Goal: Information Seeking & Learning: Learn about a topic

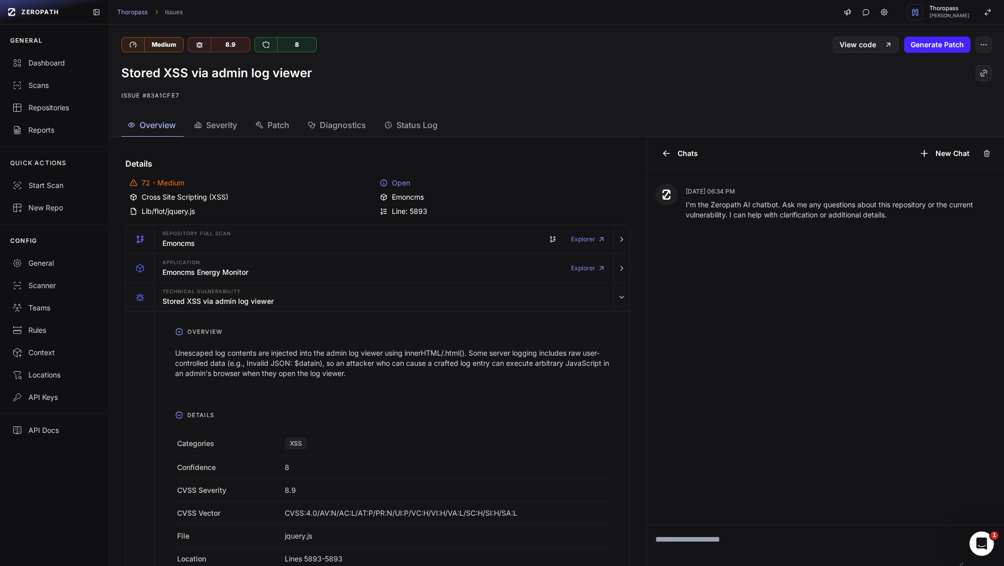
click at [152, 127] on span "Overview" at bounding box center [158, 125] width 36 height 12
click at [43, 81] on div "Scans" at bounding box center [54, 85] width 84 height 10
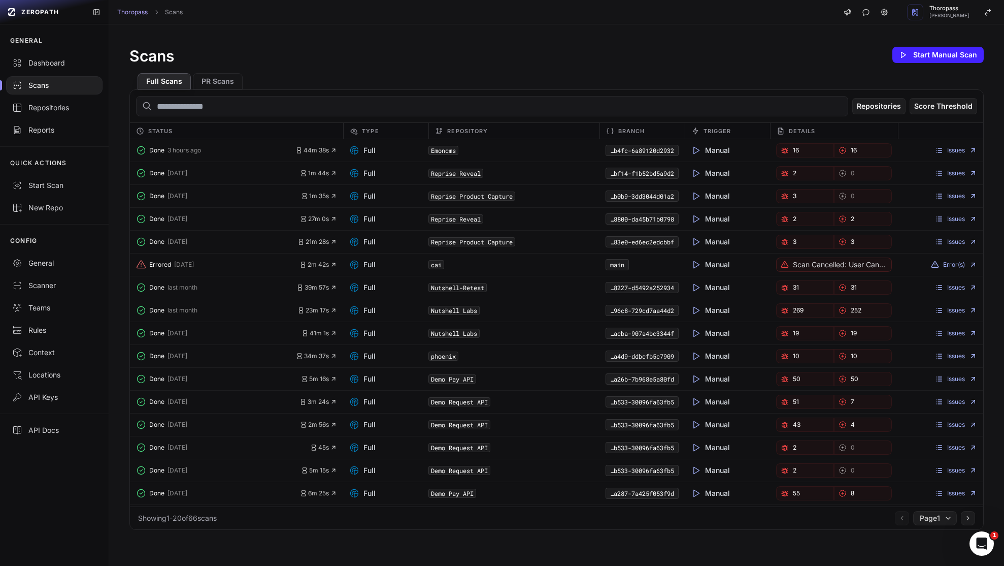
click at [808, 150] on link "16" at bounding box center [805, 150] width 58 height 14
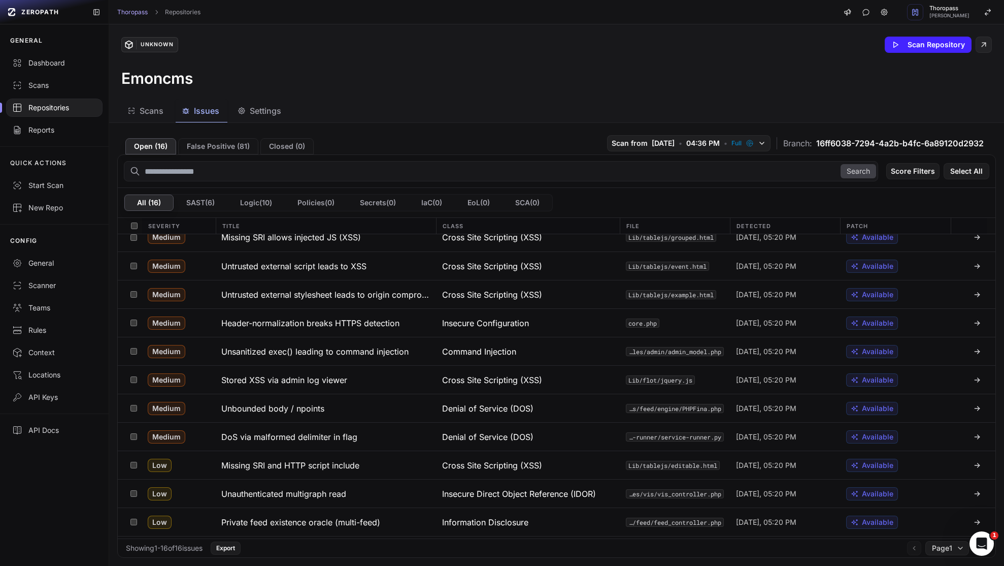
scroll to position [12, 0]
click at [661, 91] on div "Unknown Scan Repository Emoncms" at bounding box center [556, 61] width 895 height 75
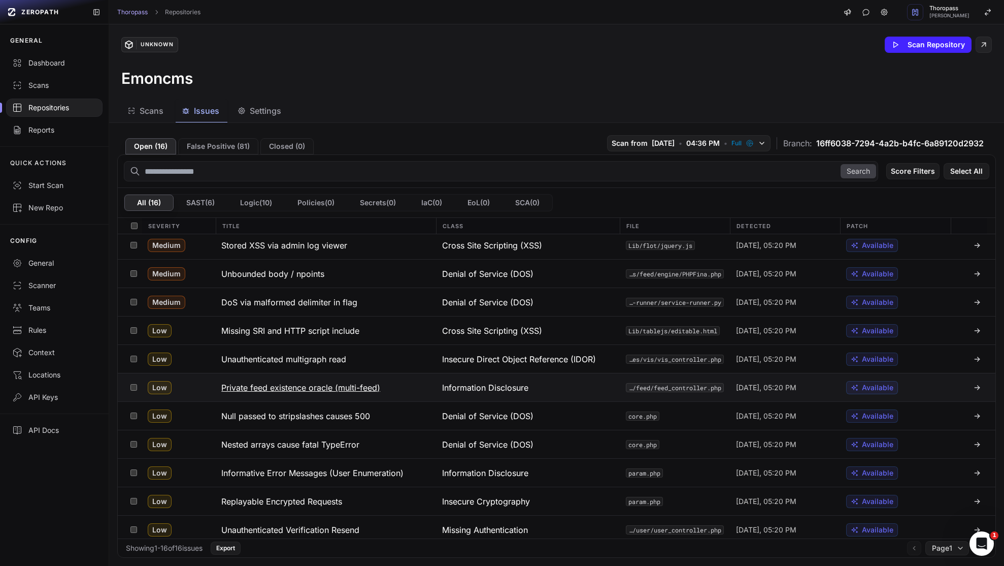
scroll to position [151, 0]
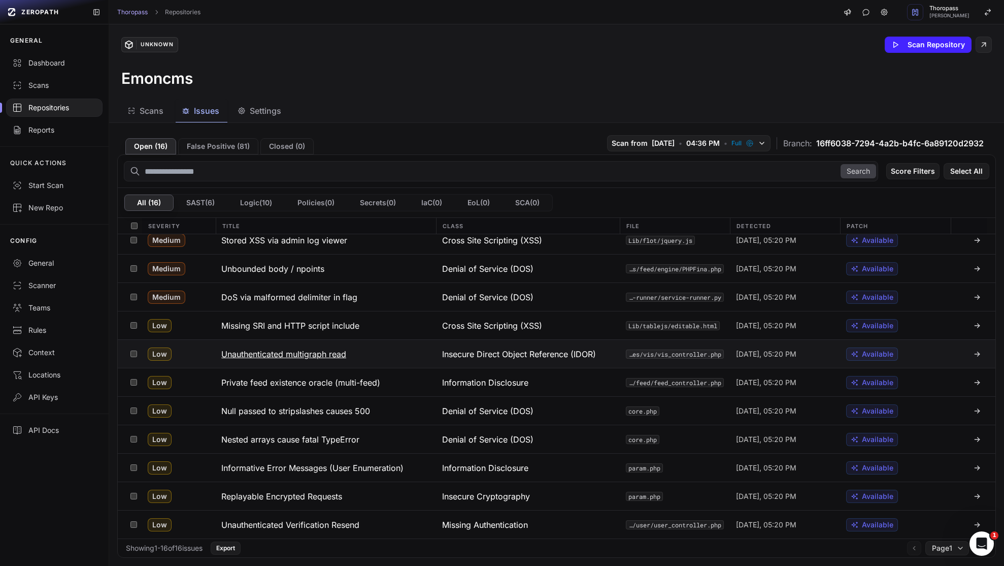
click at [336, 355] on h3 "Unauthenticated multigraph read" at bounding box center [283, 354] width 125 height 12
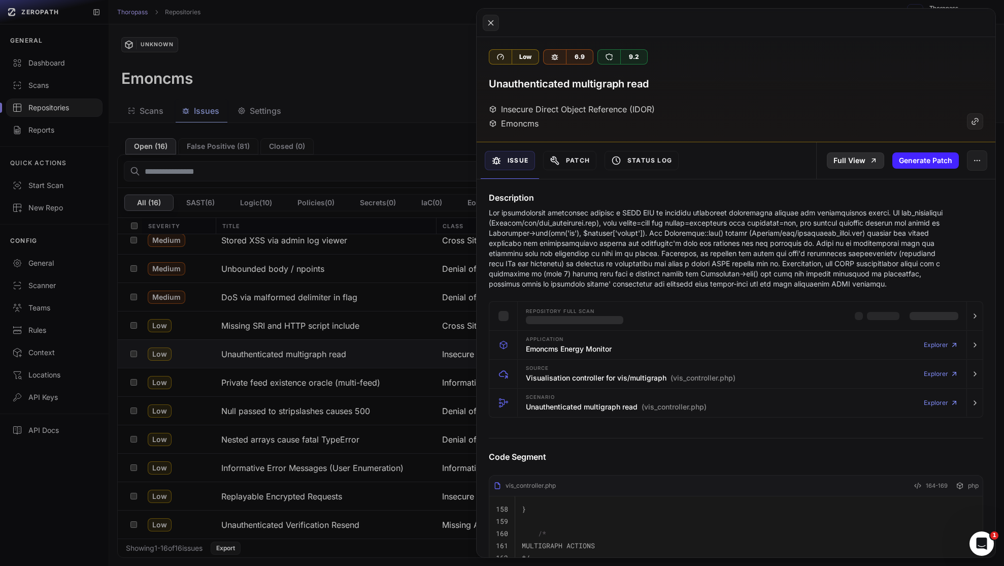
click at [841, 157] on link "Full View" at bounding box center [855, 160] width 57 height 16
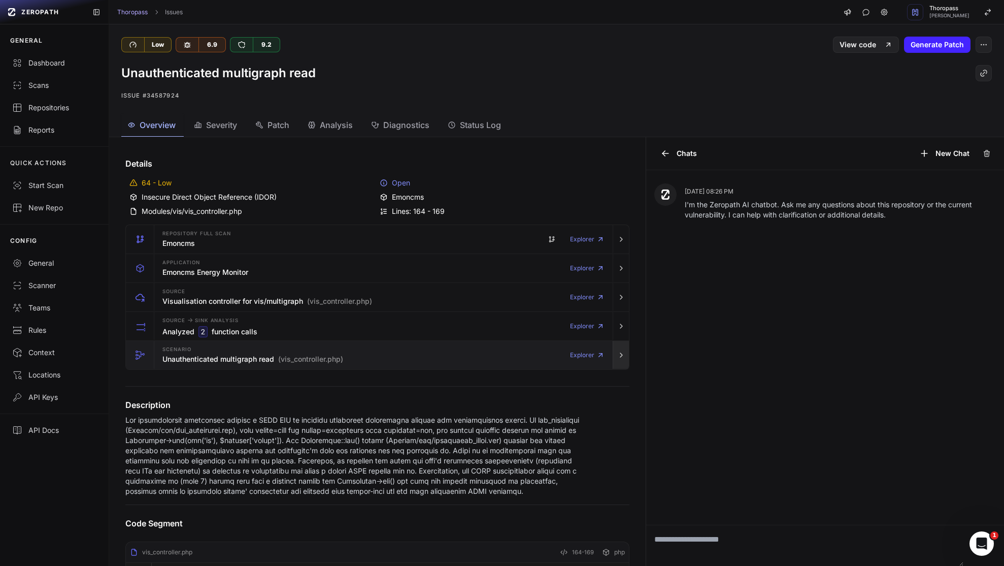
click at [613, 355] on button "button" at bounding box center [621, 355] width 16 height 28
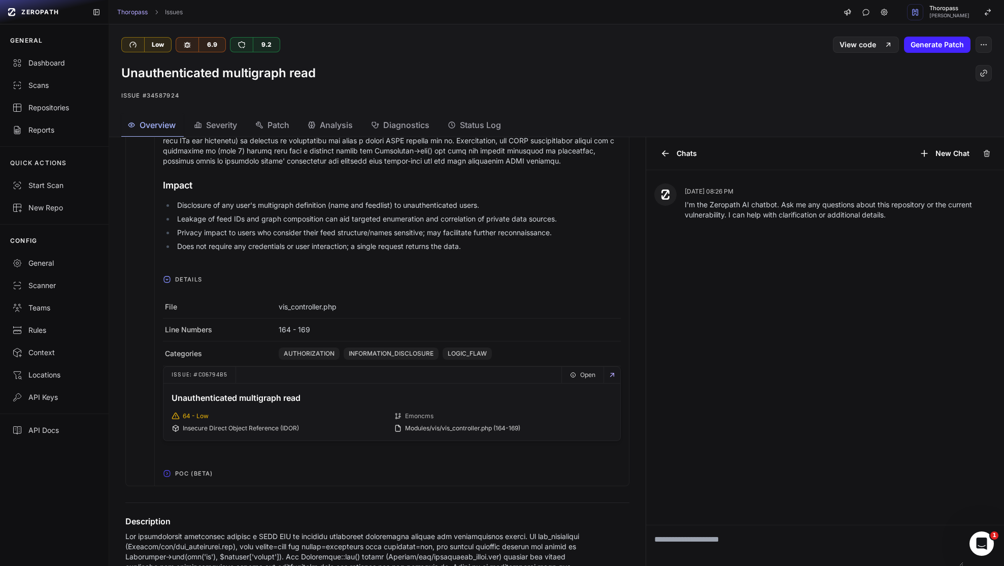
scroll to position [333, 0]
click at [191, 474] on span "POC (Beta)" at bounding box center [194, 472] width 46 height 16
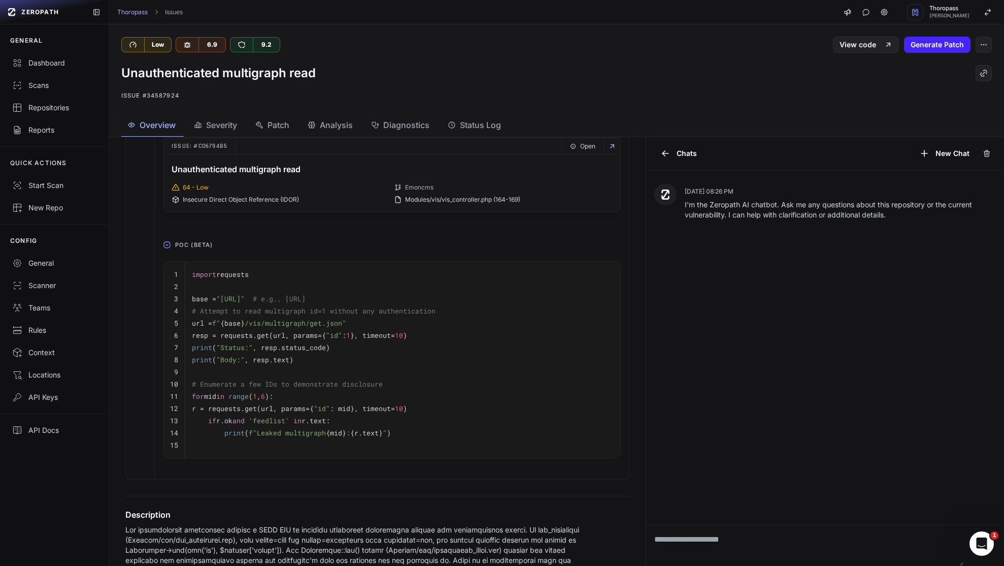
scroll to position [576, 0]
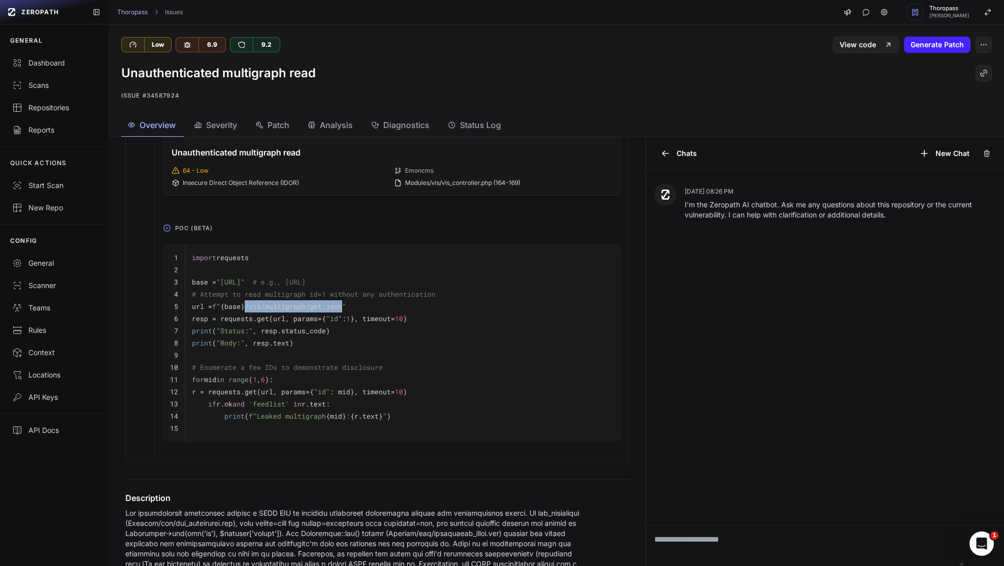
drag, startPoint x: 344, startPoint y: 305, endPoint x: 249, endPoint y: 308, distance: 95.5
click at [249, 308] on span "f" {base} /vis/multigraph/get.json"" at bounding box center [279, 306] width 134 height 9
copy span "/vis/multigraph/get.json"
click at [60, 557] on div "GENERAL Dashboard Scans Repositories Reports QUICK ACTIONS Start Scan New Repo …" at bounding box center [54, 294] width 109 height 541
click at [42, 82] on div "Scans" at bounding box center [54, 85] width 84 height 10
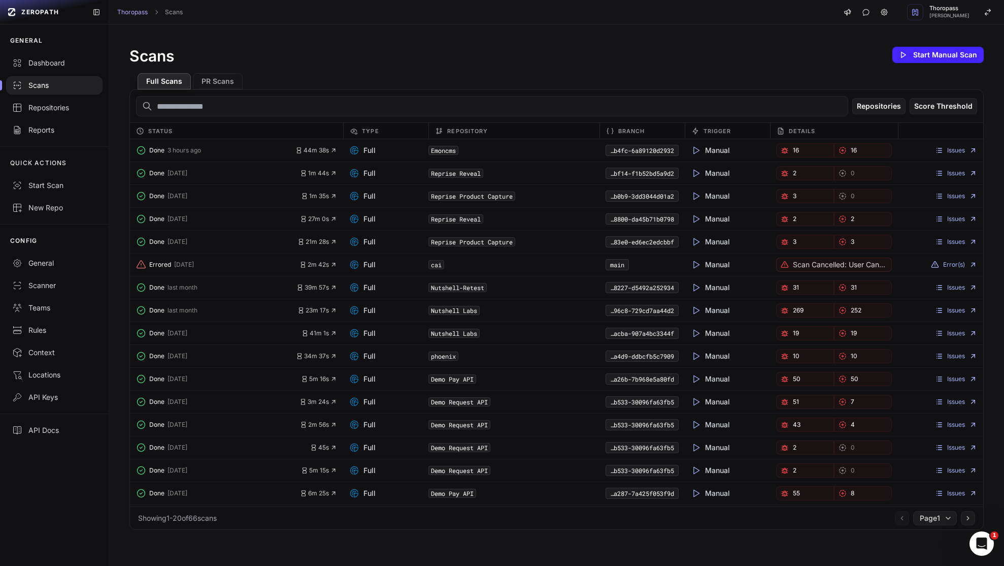
click at [784, 156] on link "16" at bounding box center [805, 150] width 58 height 14
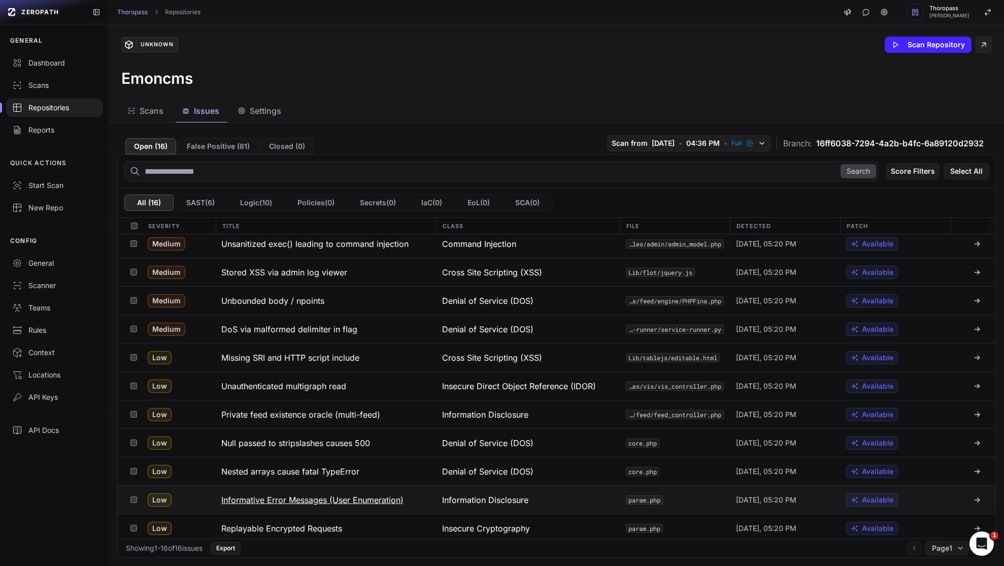
scroll to position [90, 0]
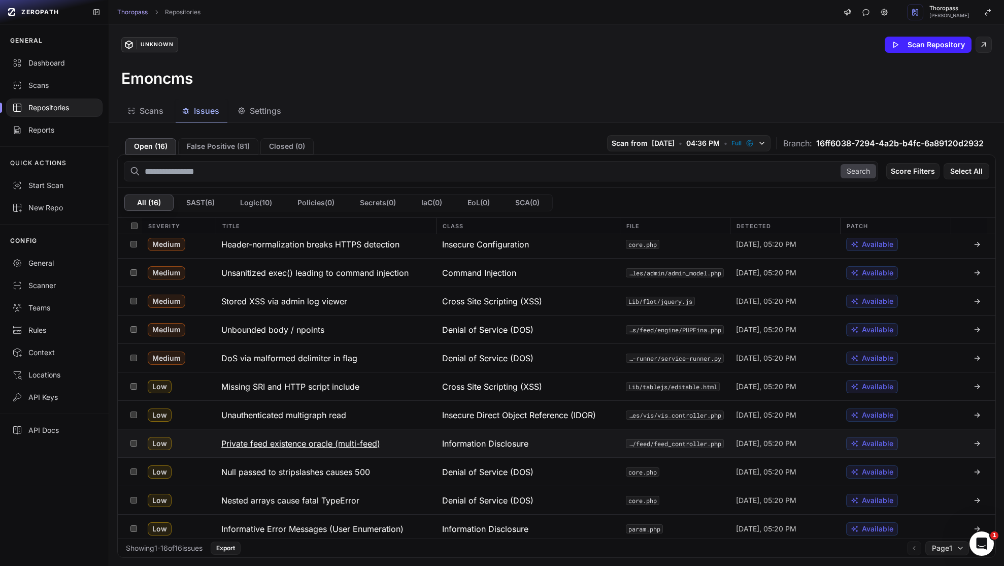
click at [356, 440] on h3 "Private feed existence oracle (multi-feed)" at bounding box center [300, 443] width 159 height 12
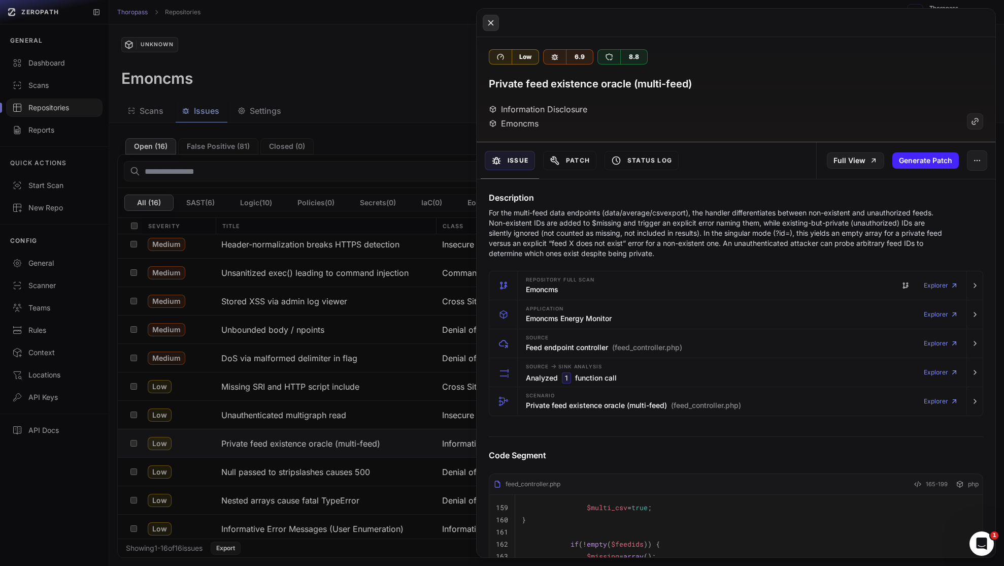
click at [494, 24] on icon at bounding box center [490, 23] width 9 height 12
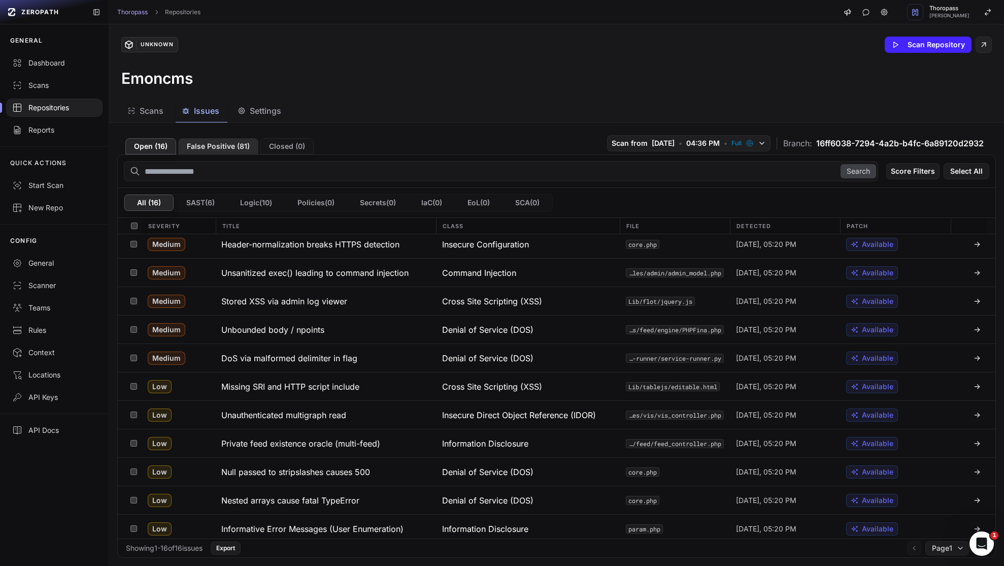
click at [238, 143] on button "False Positive ( 81 )" at bounding box center [218, 146] width 80 height 16
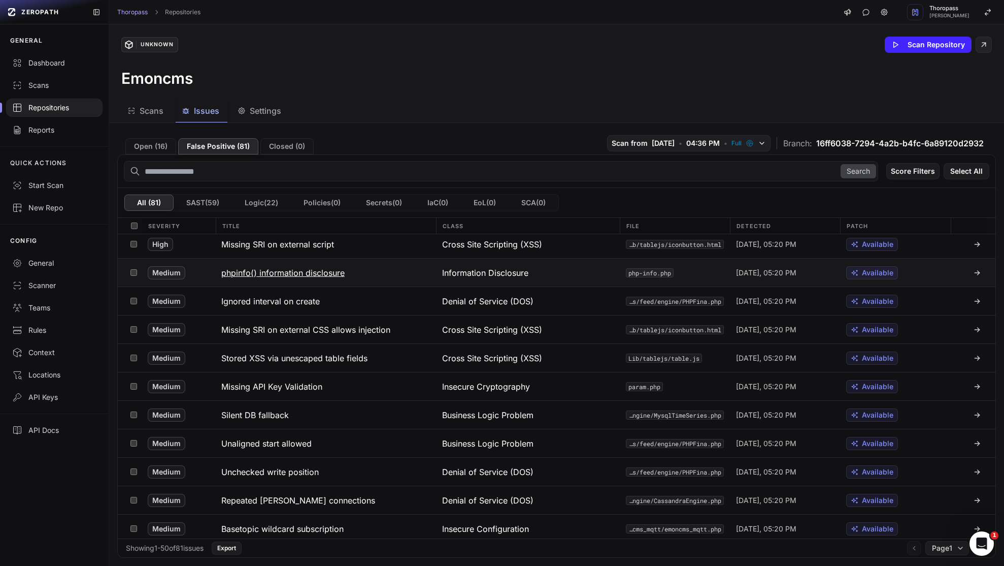
click at [589, 277] on div "Information Disclosure" at bounding box center [528, 272] width 184 height 28
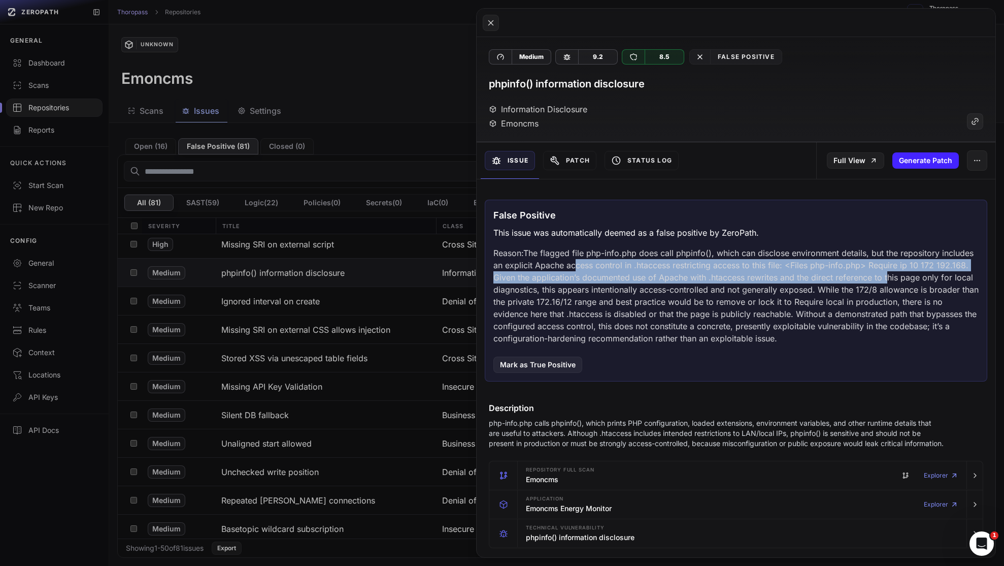
drag, startPoint x: 610, startPoint y: 266, endPoint x: 922, endPoint y: 238, distance: 312.5
click at [922, 281] on p "Reason: The flagged file php-info.php does call phpinfo(), which can disclose e…" at bounding box center [736, 295] width 485 height 97
click at [496, 22] on button at bounding box center [491, 23] width 16 height 16
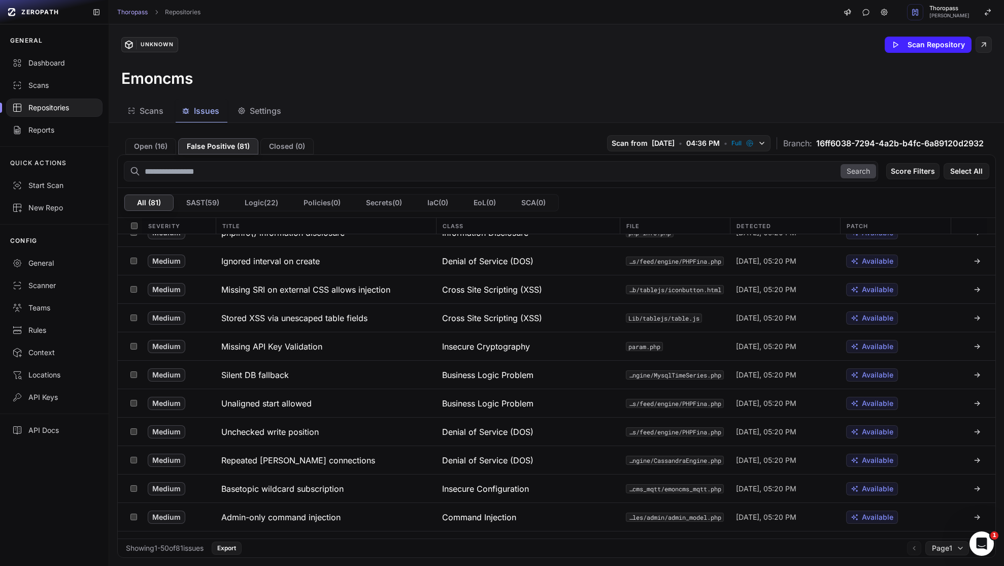
scroll to position [145, 0]
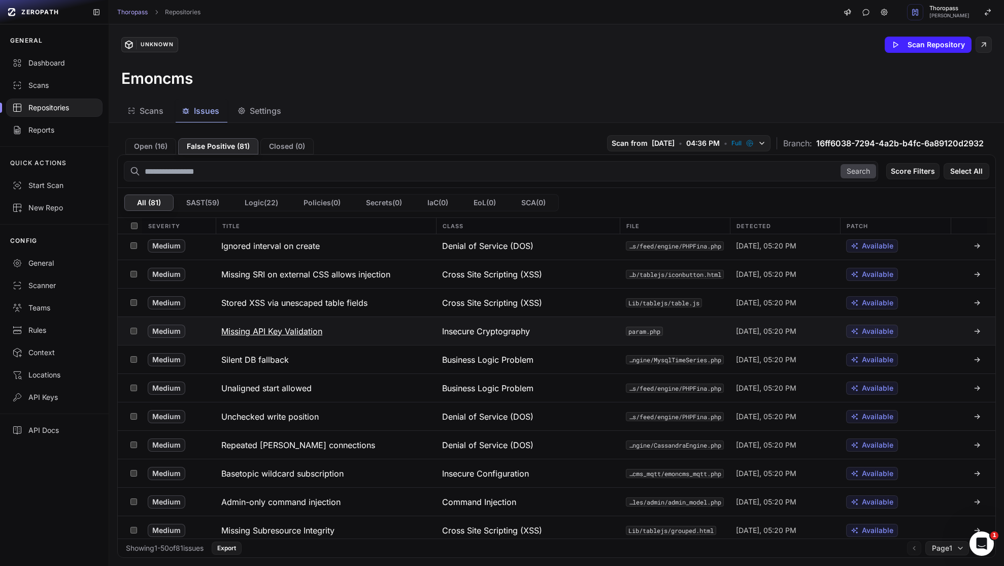
click at [560, 325] on div "Insecure Cryptography" at bounding box center [528, 331] width 184 height 28
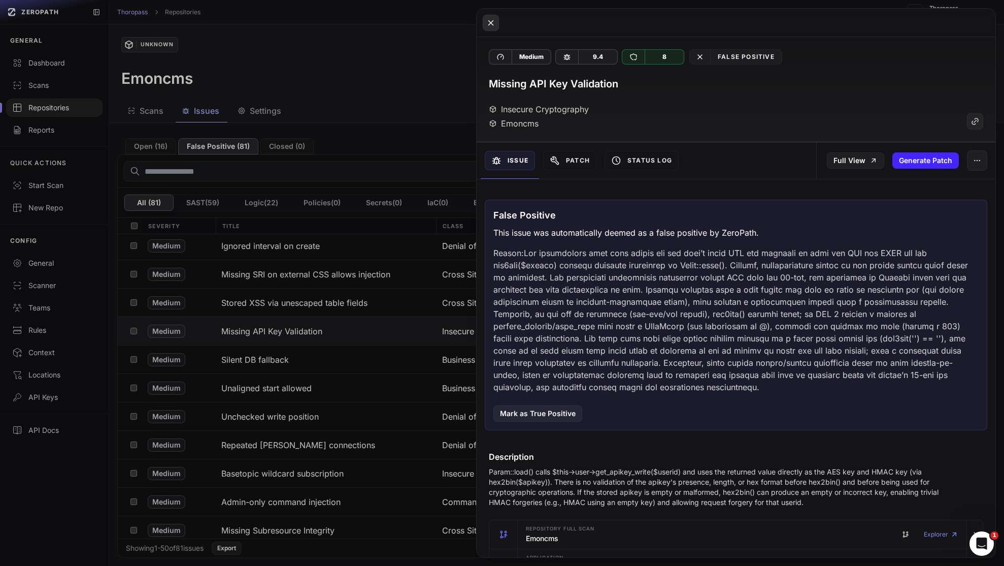
click at [483, 23] on button at bounding box center [491, 23] width 16 height 16
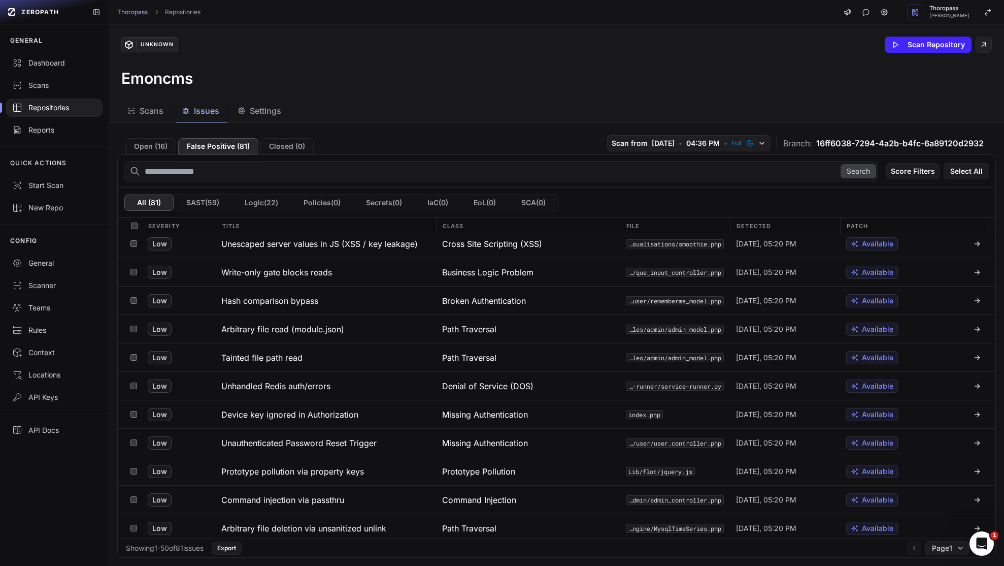
scroll to position [1118, 0]
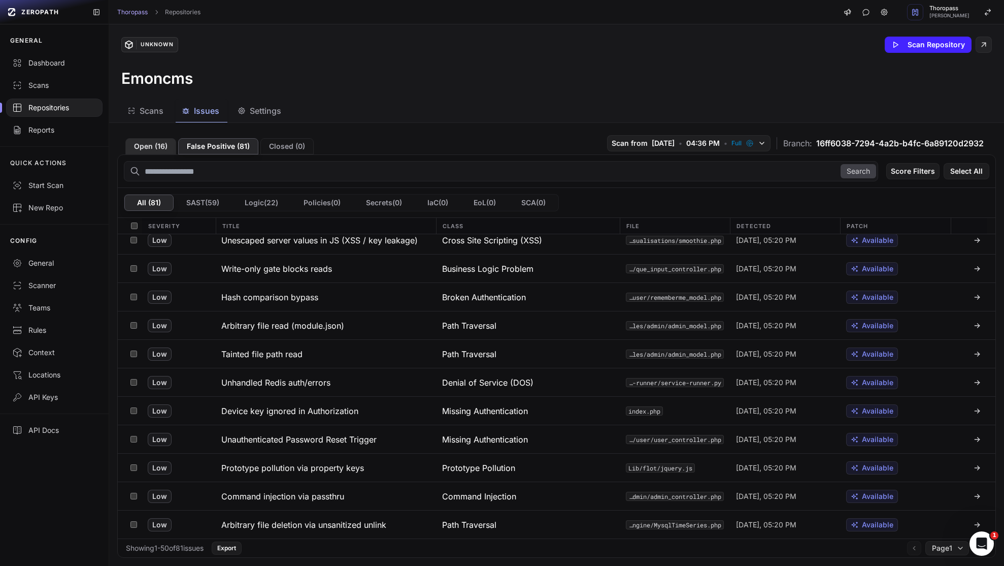
click at [146, 144] on button "Open ( 16 )" at bounding box center [150, 146] width 51 height 16
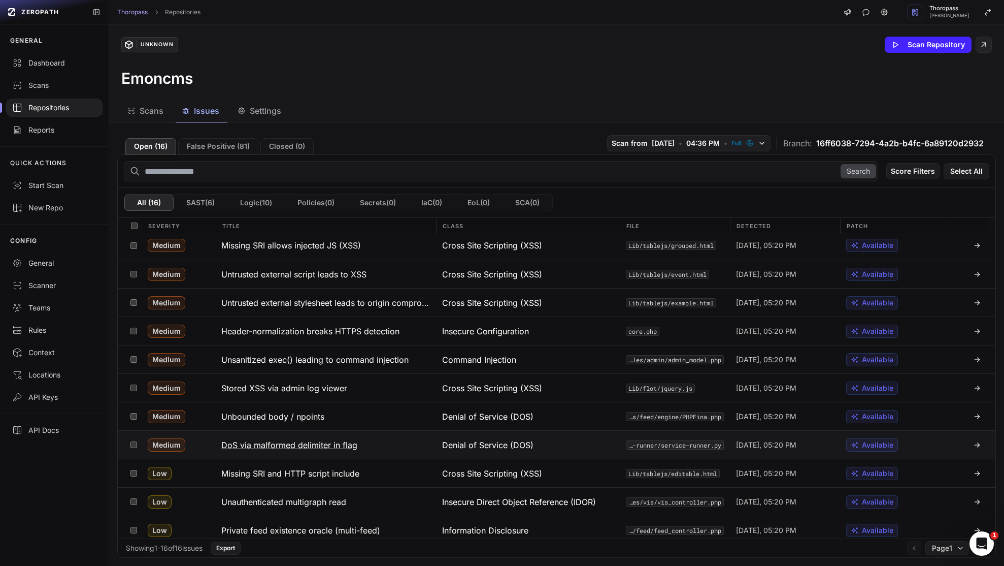
scroll to position [0, 0]
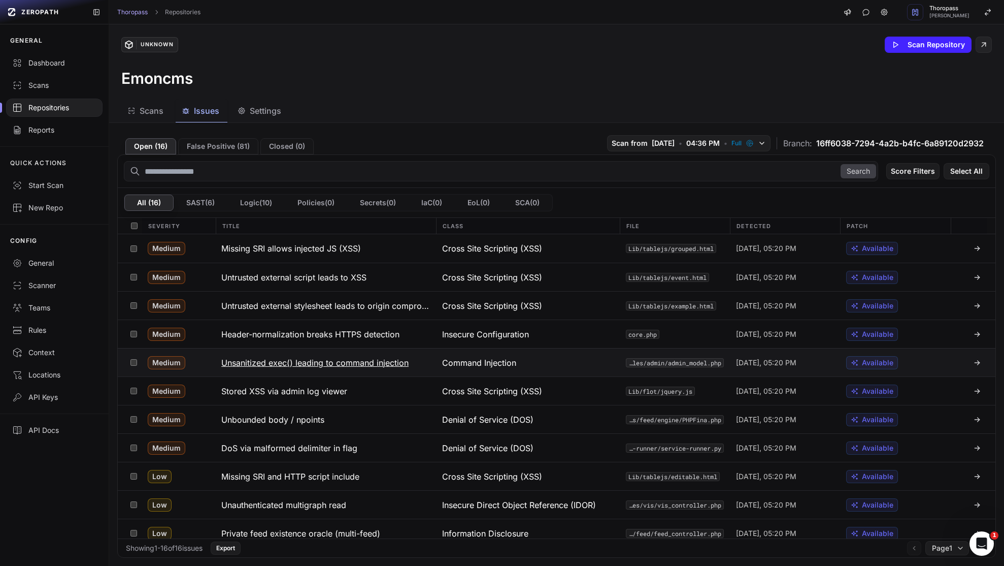
click at [506, 369] on div "Command Injection" at bounding box center [528, 362] width 184 height 28
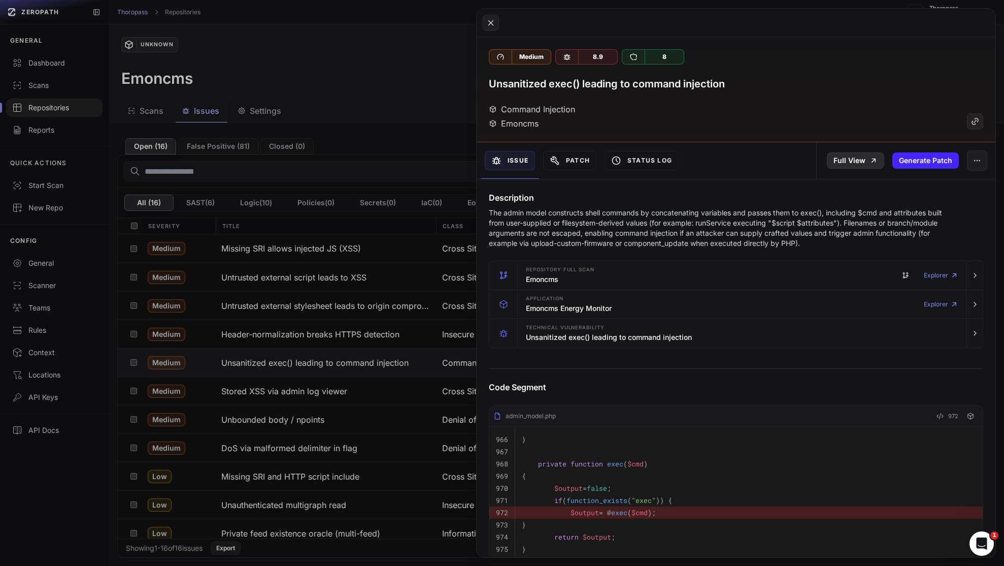
click at [848, 156] on link "Full View" at bounding box center [855, 160] width 57 height 16
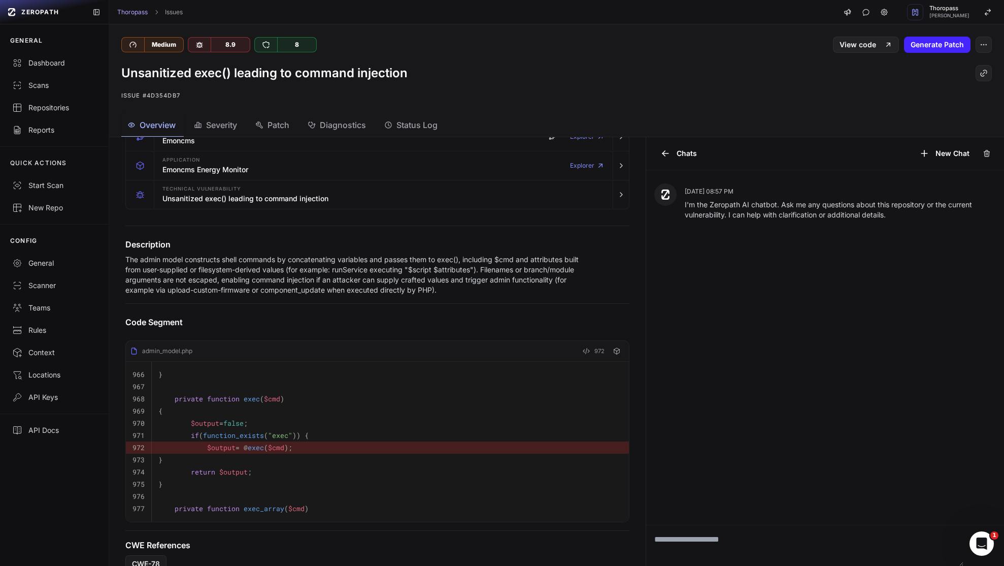
scroll to position [107, 0]
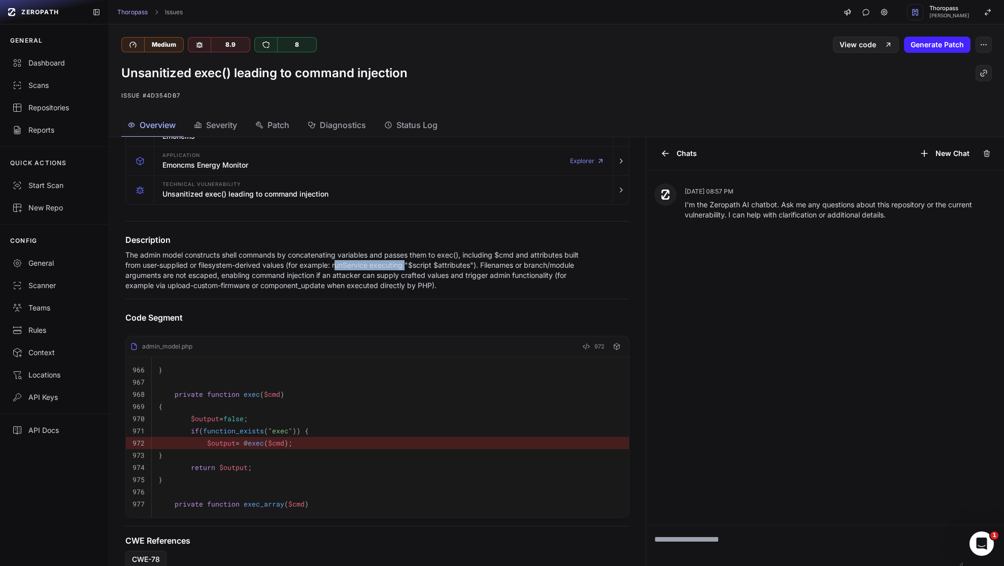
drag, startPoint x: 353, startPoint y: 266, endPoint x: 424, endPoint y: 265, distance: 71.1
click at [424, 265] on p "The admin model constructs shell commands by concatenating variables and passes…" at bounding box center [352, 270] width 455 height 41
copy p "unService executing"
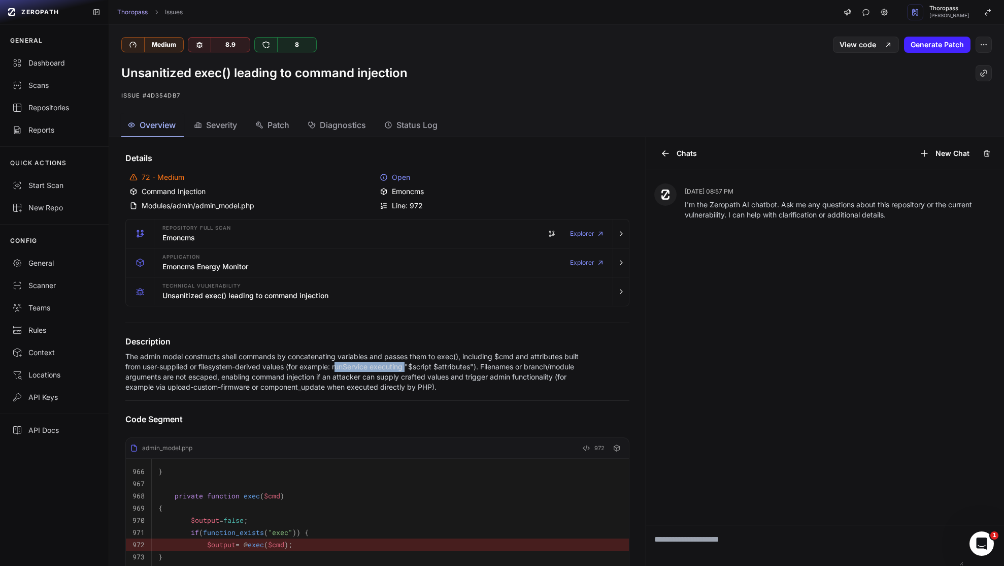
scroll to position [0, 0]
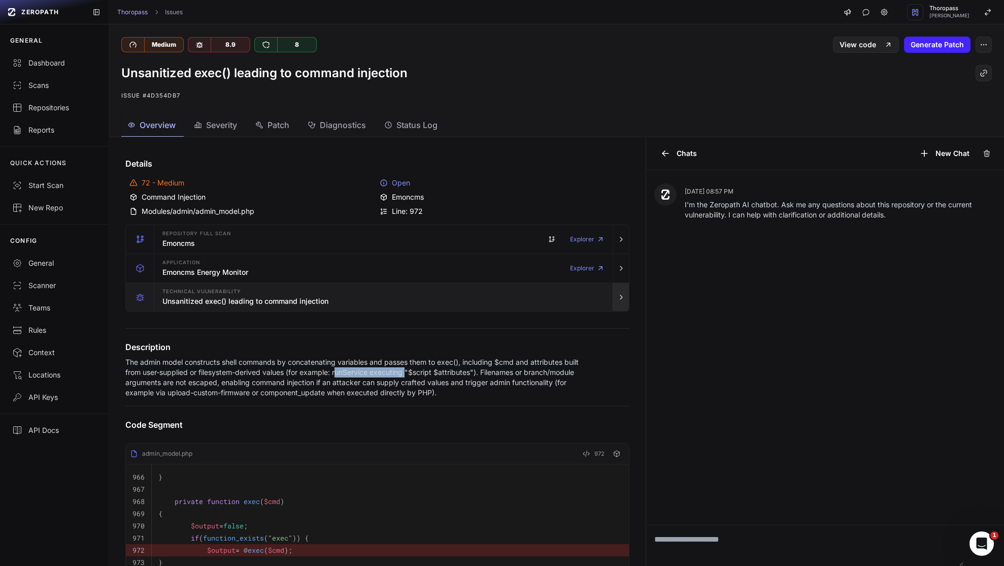
click at [613, 299] on button "button" at bounding box center [621, 297] width 16 height 28
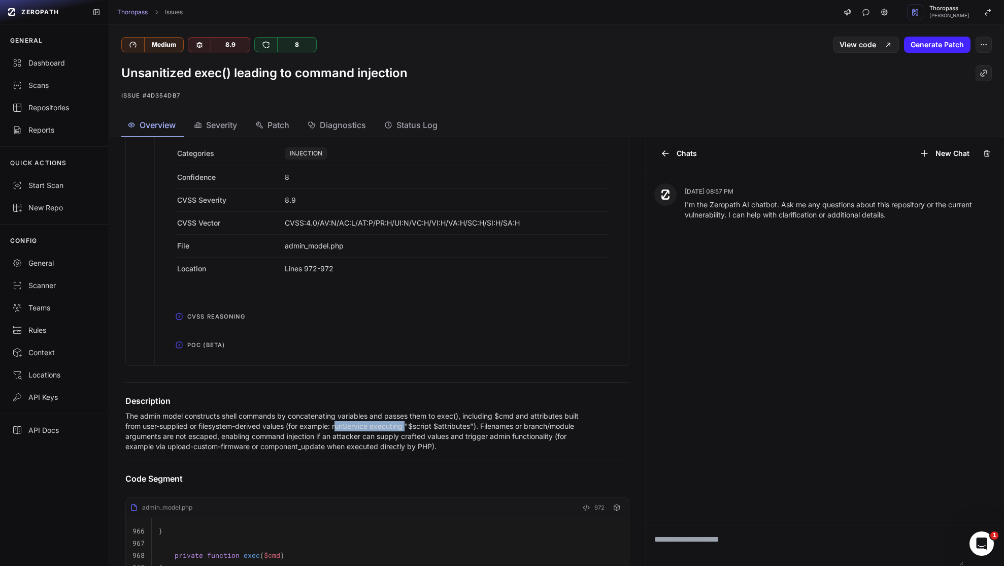
scroll to position [301, 0]
click at [199, 323] on span "CVSS Reasoning" at bounding box center [216, 315] width 66 height 16
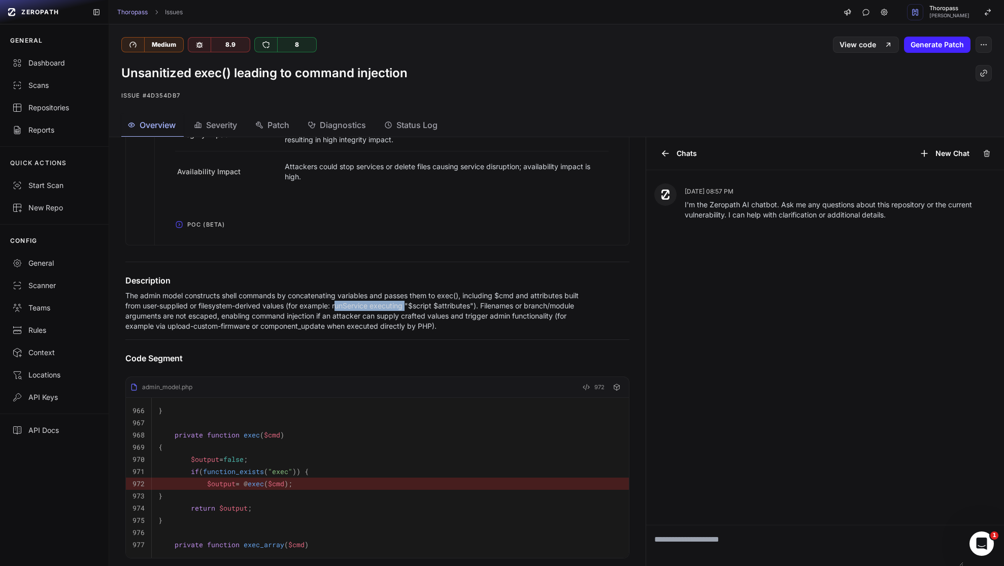
scroll to position [698, 0]
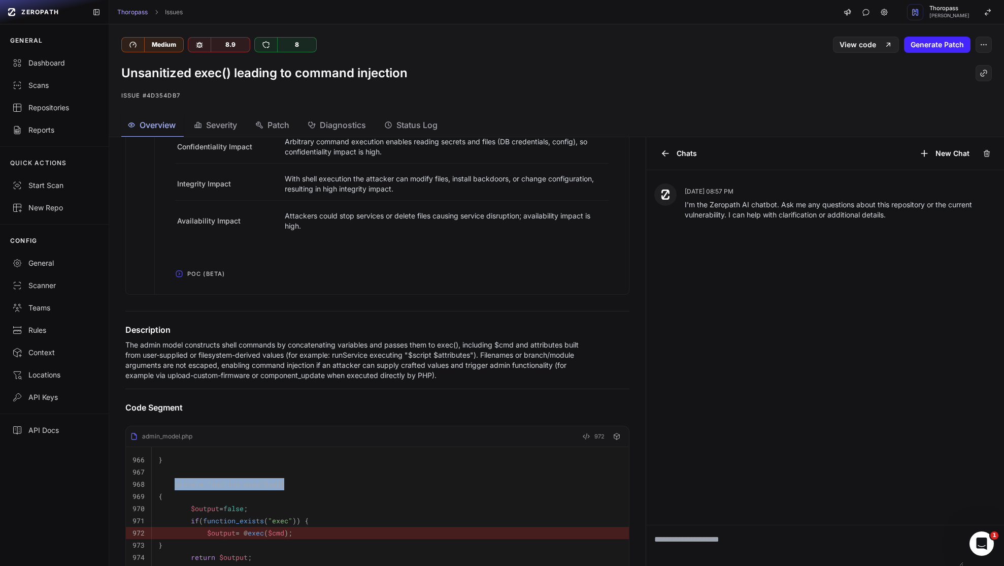
drag, startPoint x: 175, startPoint y: 495, endPoint x: 285, endPoint y: 494, distance: 109.7
click at [285, 490] on pre "private function exec ( $cmd )" at bounding box center [390, 484] width 464 height 12
copy code "private function exec ( $cmd )"
click at [243, 551] on pre "}" at bounding box center [390, 545] width 464 height 12
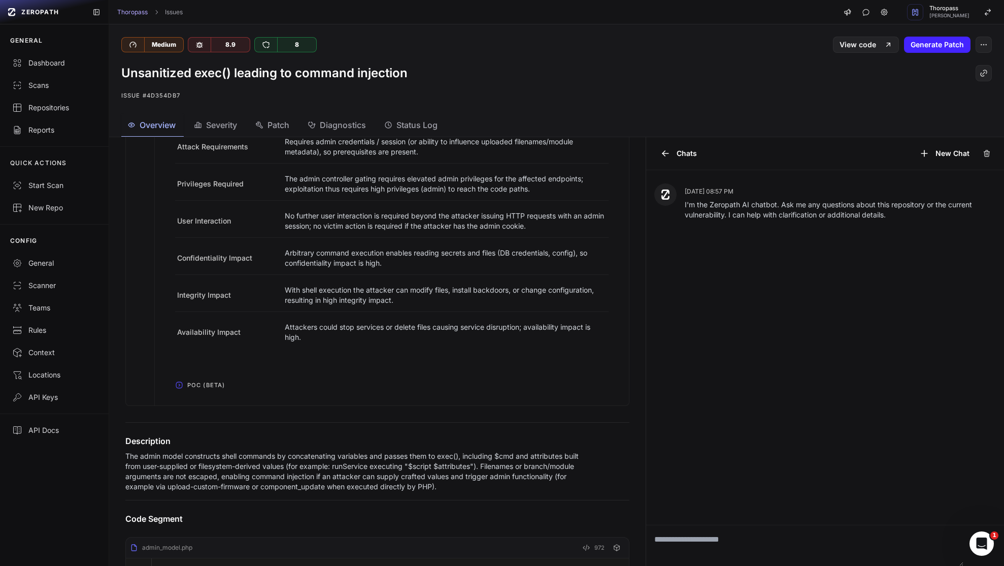
scroll to position [562, 0]
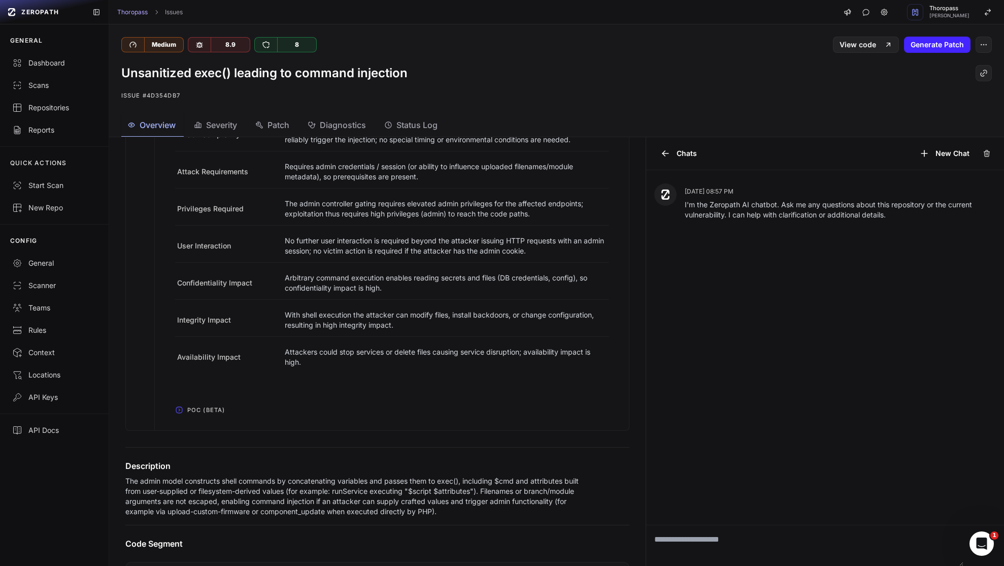
click at [211, 418] on span "POC (Beta)" at bounding box center [206, 410] width 46 height 16
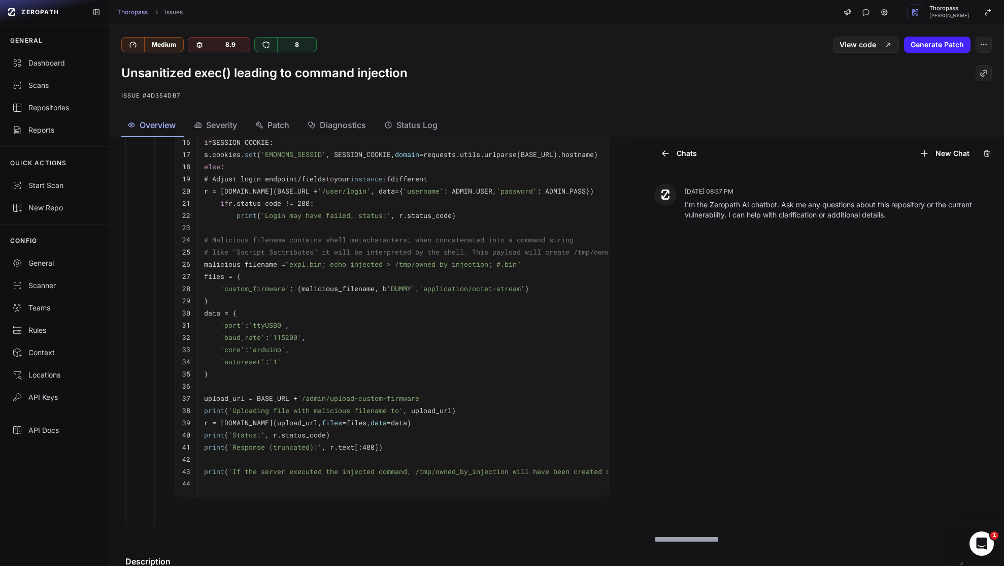
scroll to position [1044, 0]
click at [232, 266] on code "malicious_filename = "expl.bin; echo injected > /tmp/owned_by_injection; #.bin"" at bounding box center [362, 261] width 317 height 9
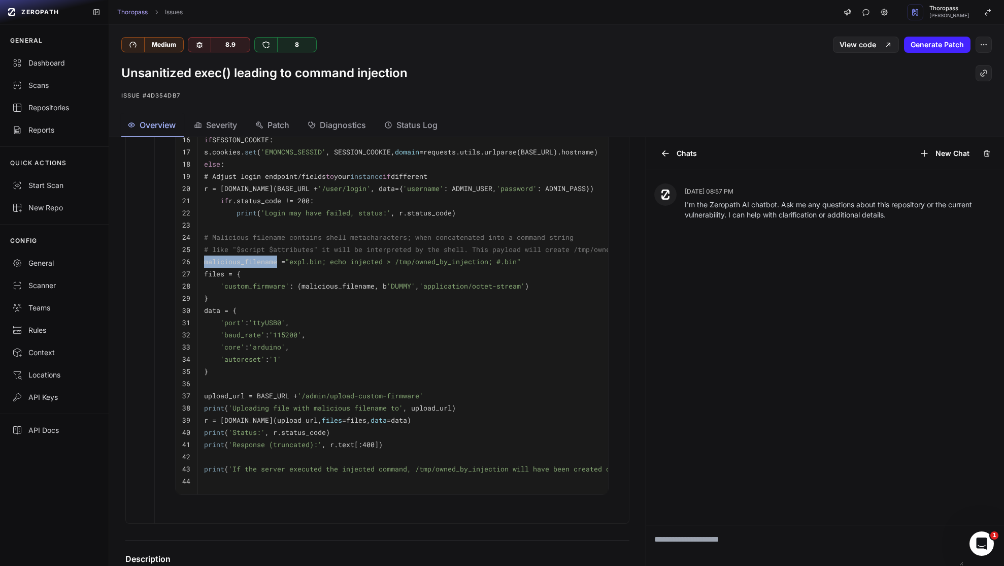
click at [232, 266] on code "malicious_filename = "expl.bin; echo injected > /tmp/owned_by_injection; #.bin"" at bounding box center [362, 261] width 317 height 9
click at [908, 333] on div "[DATE] 08:57 PM I'm the Zeropath AI chatbot. Ask me any questions about this re…" at bounding box center [825, 347] width 358 height 354
drag, startPoint x: 523, startPoint y: 274, endPoint x: 324, endPoint y: 268, distance: 199.1
click at [324, 266] on span ""expl.bin; echo injected > /tmp/owned_by_injection; #.bin"" at bounding box center [403, 261] width 236 height 9
copy span "; echo injected > /tmp/owned_by_injection; #.bin""
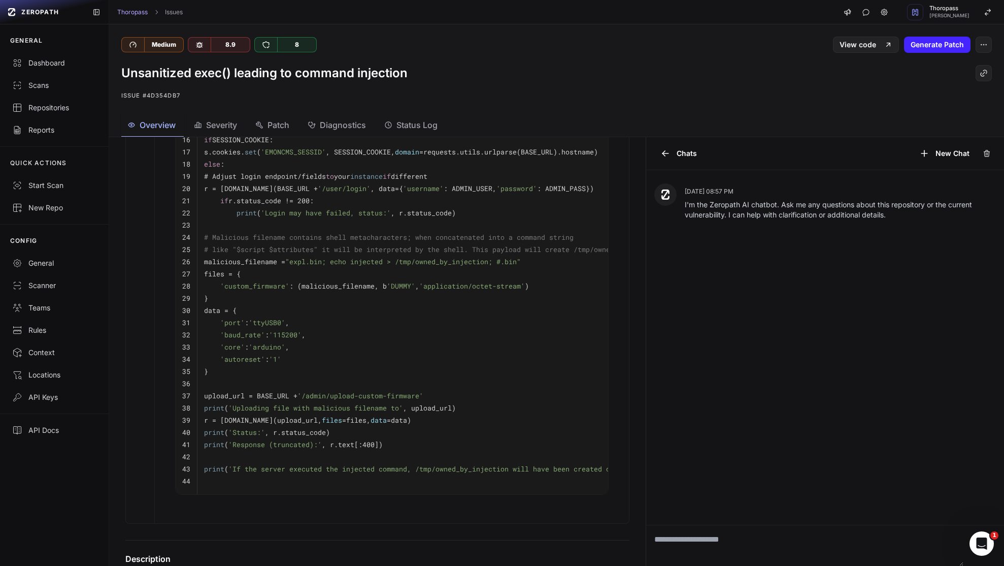
click at [261, 552] on div at bounding box center [377, 537] width 529 height 29
click at [419, 315] on pre "data = {" at bounding box center [433, 310] width 459 height 12
drag, startPoint x: 296, startPoint y: 372, endPoint x: 205, endPoint y: 334, distance: 98.7
click at [205, 334] on tbody "1 import os 2 import requests 3 4 # PoC: Exploit demonstrating command injectio…" at bounding box center [423, 219] width 494 height 550
click at [290, 365] on pre "'autoreset' : '1'" at bounding box center [433, 359] width 459 height 12
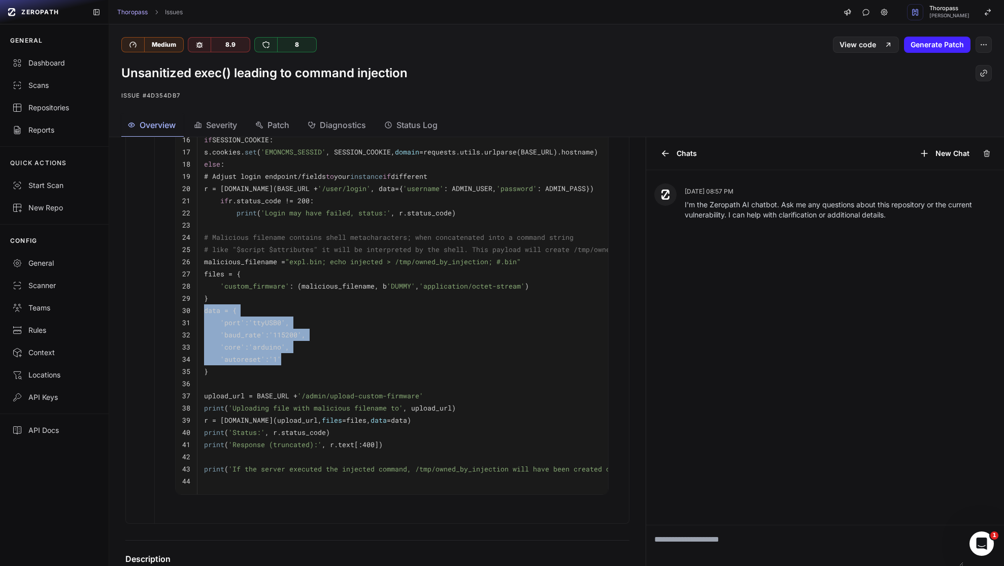
drag, startPoint x: 293, startPoint y: 373, endPoint x: 202, endPoint y: 323, distance: 104.3
click at [202, 323] on tbody "1 import os 2 import requests 3 4 # PoC: Exploit demonstrating command injectio…" at bounding box center [423, 219] width 494 height 550
click at [437, 365] on pre "'autoreset' : '1'" at bounding box center [433, 359] width 459 height 12
click at [231, 290] on span "'custom_firmware'" at bounding box center [254, 285] width 69 height 9
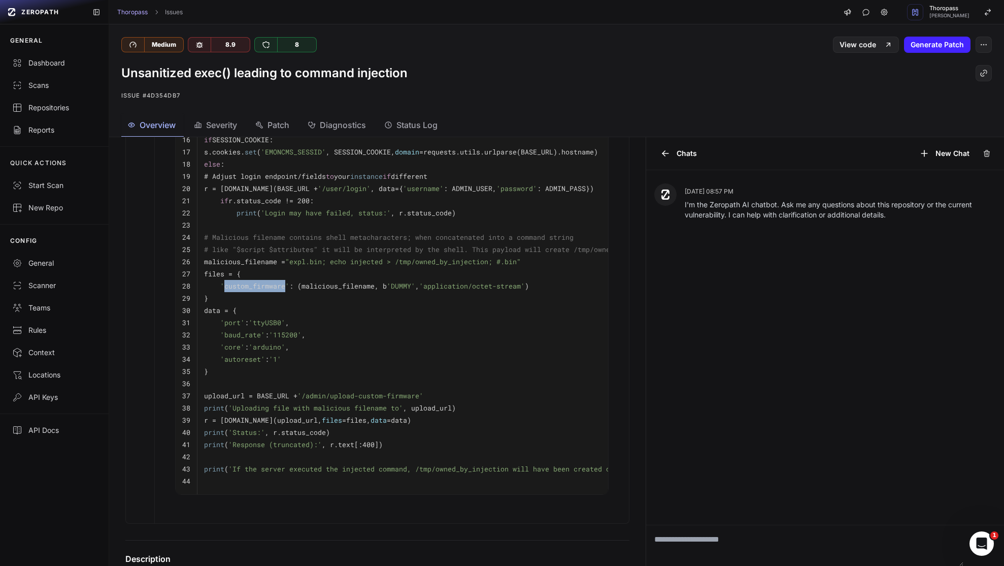
click at [231, 290] on span "'custom_firmware'" at bounding box center [254, 285] width 69 height 9
copy span "custom_firmware"
